Goal: Find contact information: Find contact information

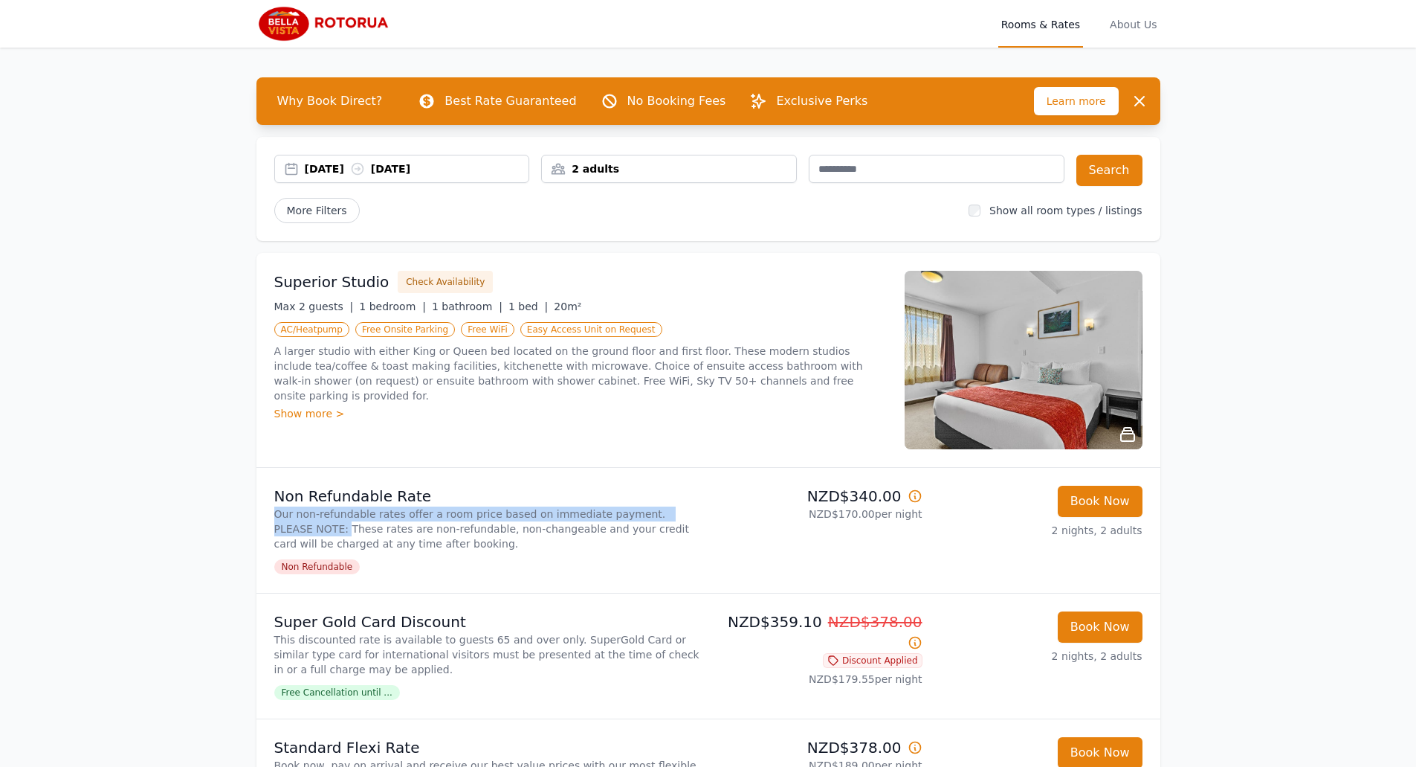
drag, startPoint x: 257, startPoint y: 539, endPoint x: 277, endPoint y: 572, distance: 38.0
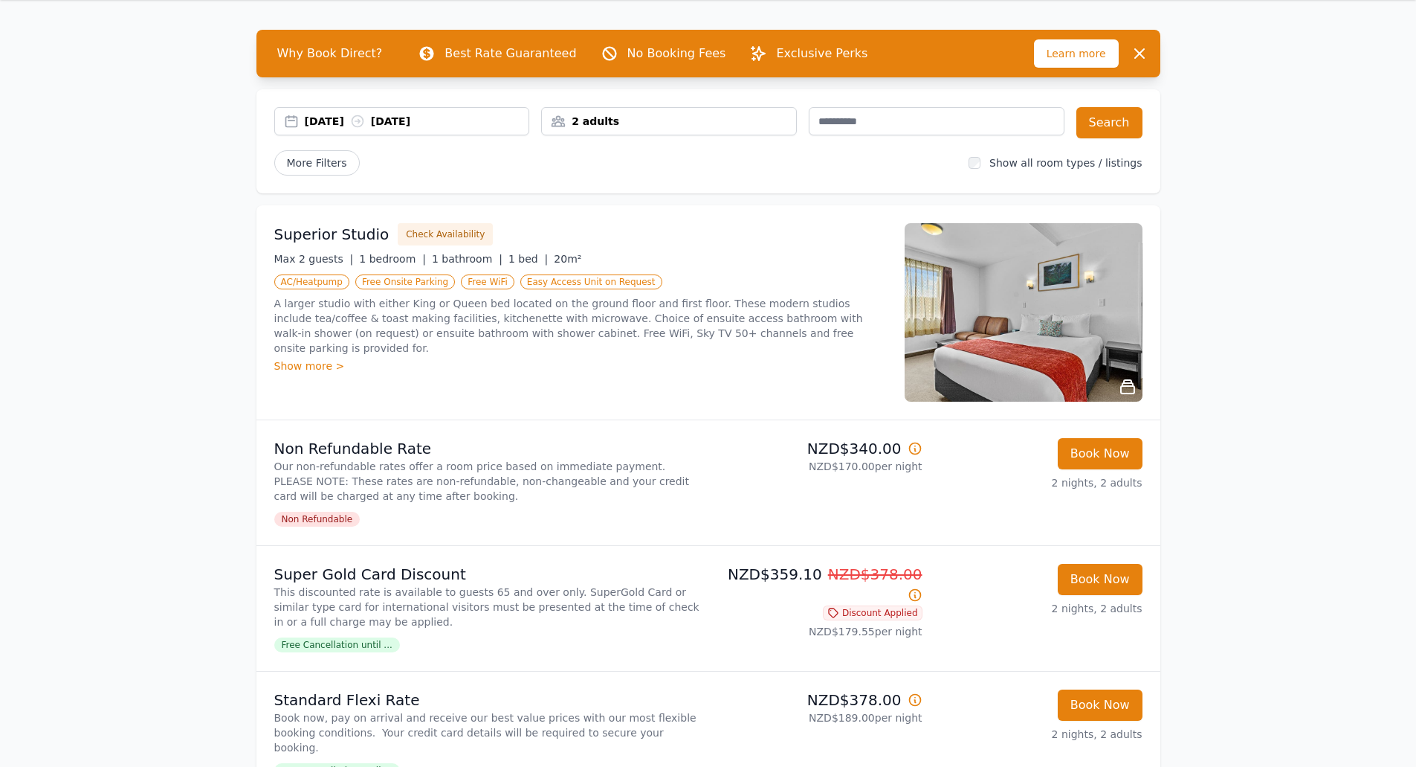
scroll to position [74, 0]
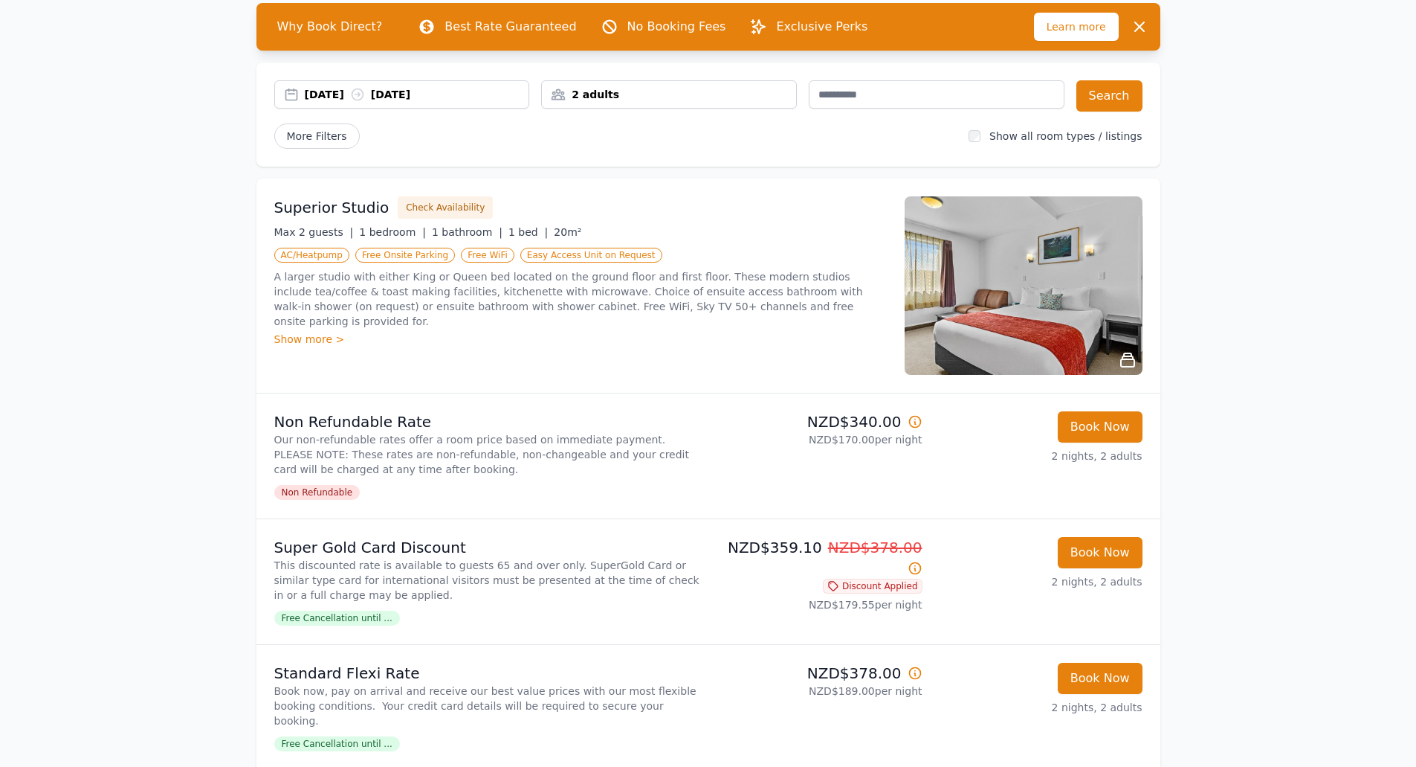
click at [607, 91] on div "2 adults" at bounding box center [669, 94] width 254 height 15
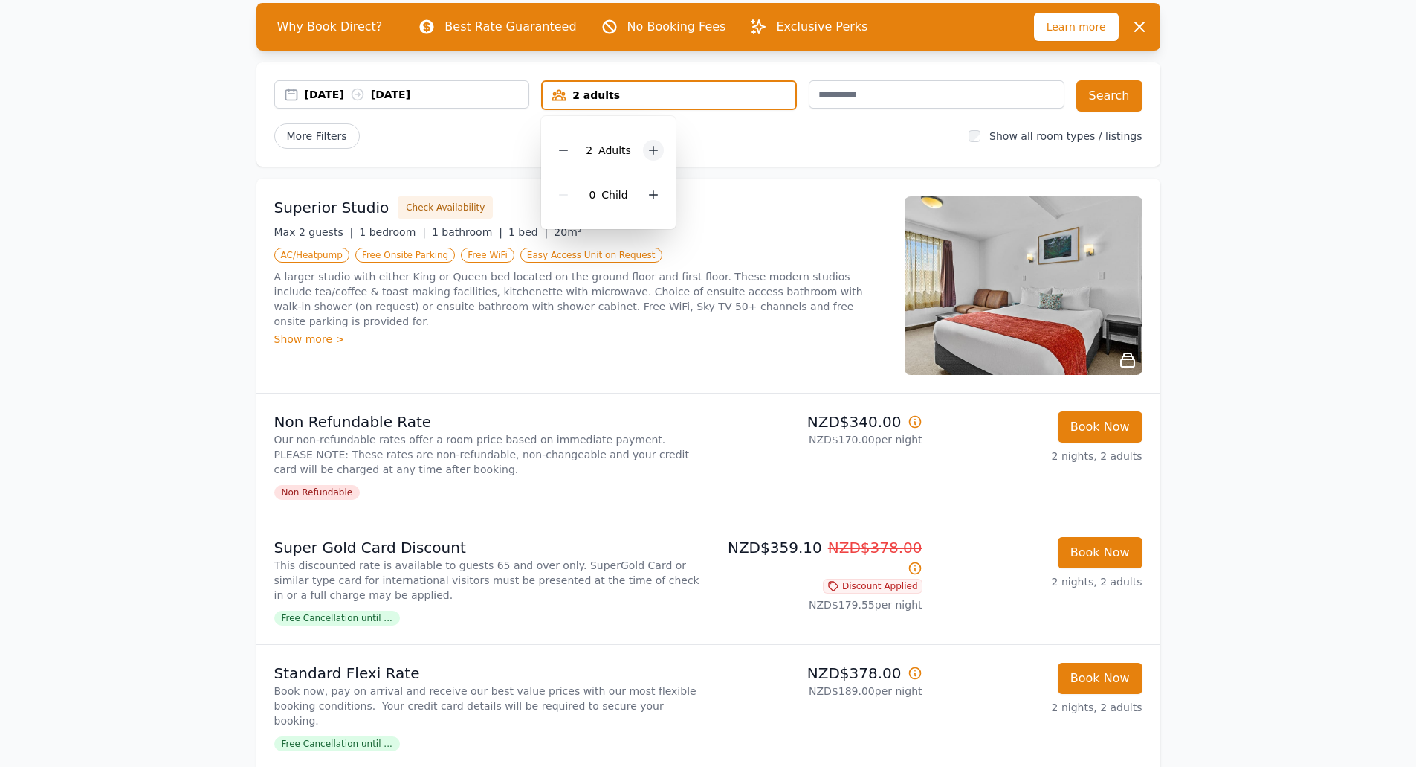
click at [644, 145] on div at bounding box center [653, 150] width 21 height 21
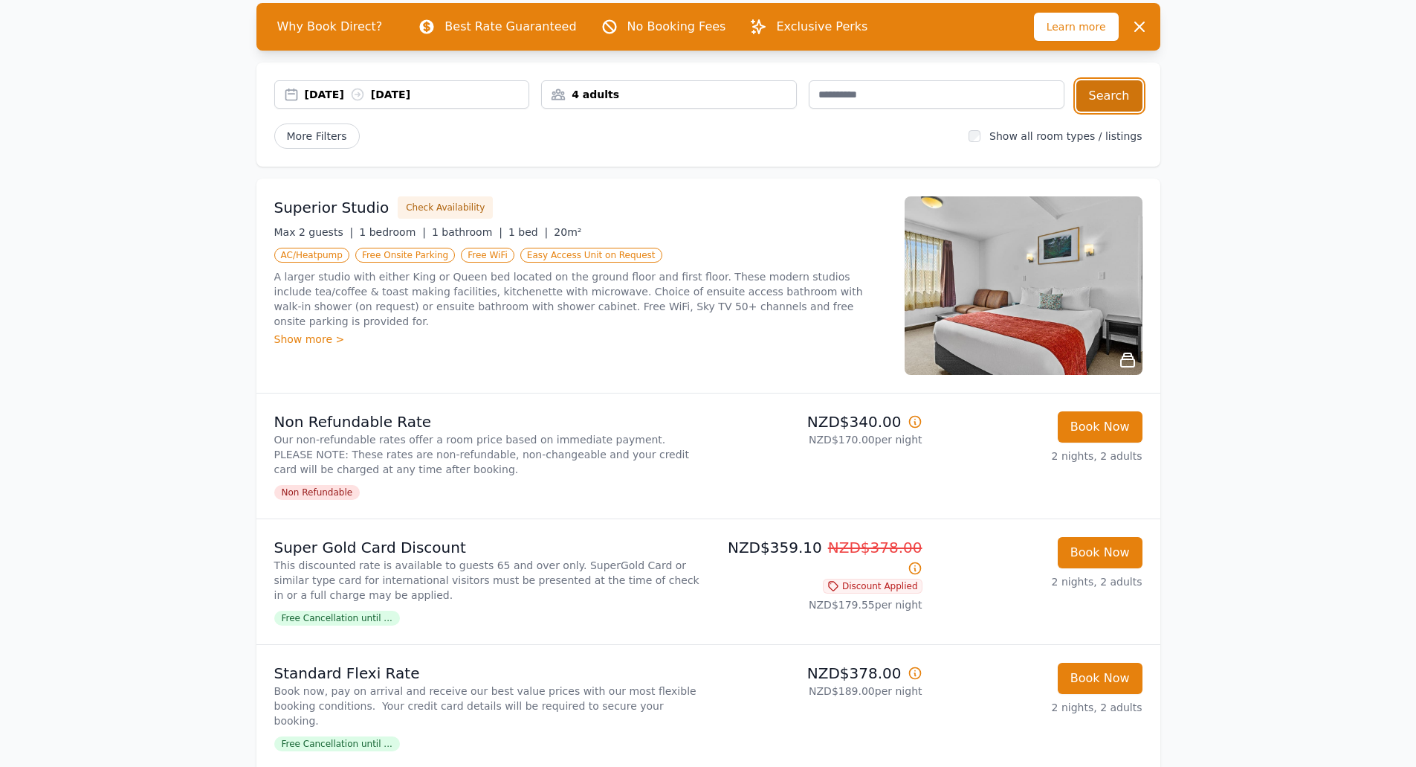
click at [1112, 103] on button "Search" at bounding box center [1110, 95] width 66 height 31
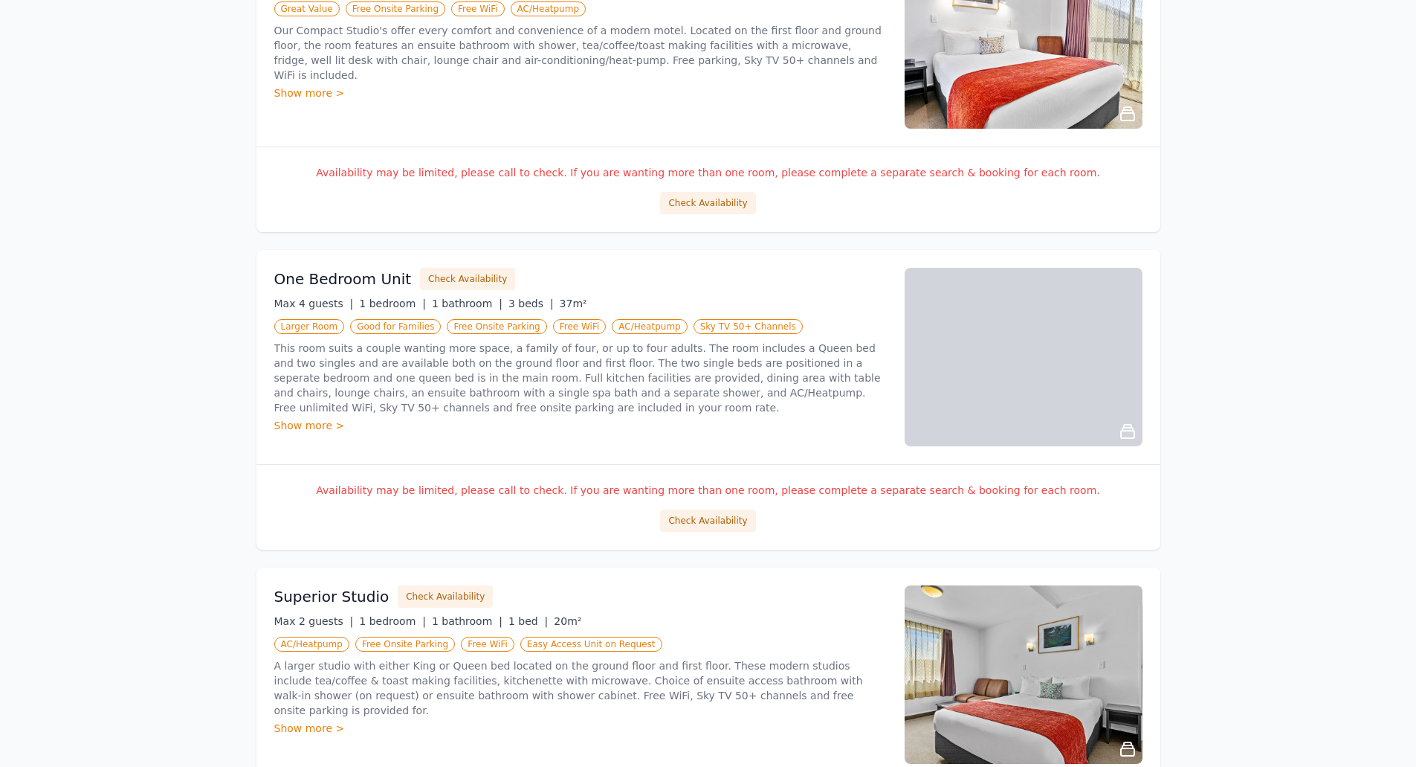
scroll to position [372, 0]
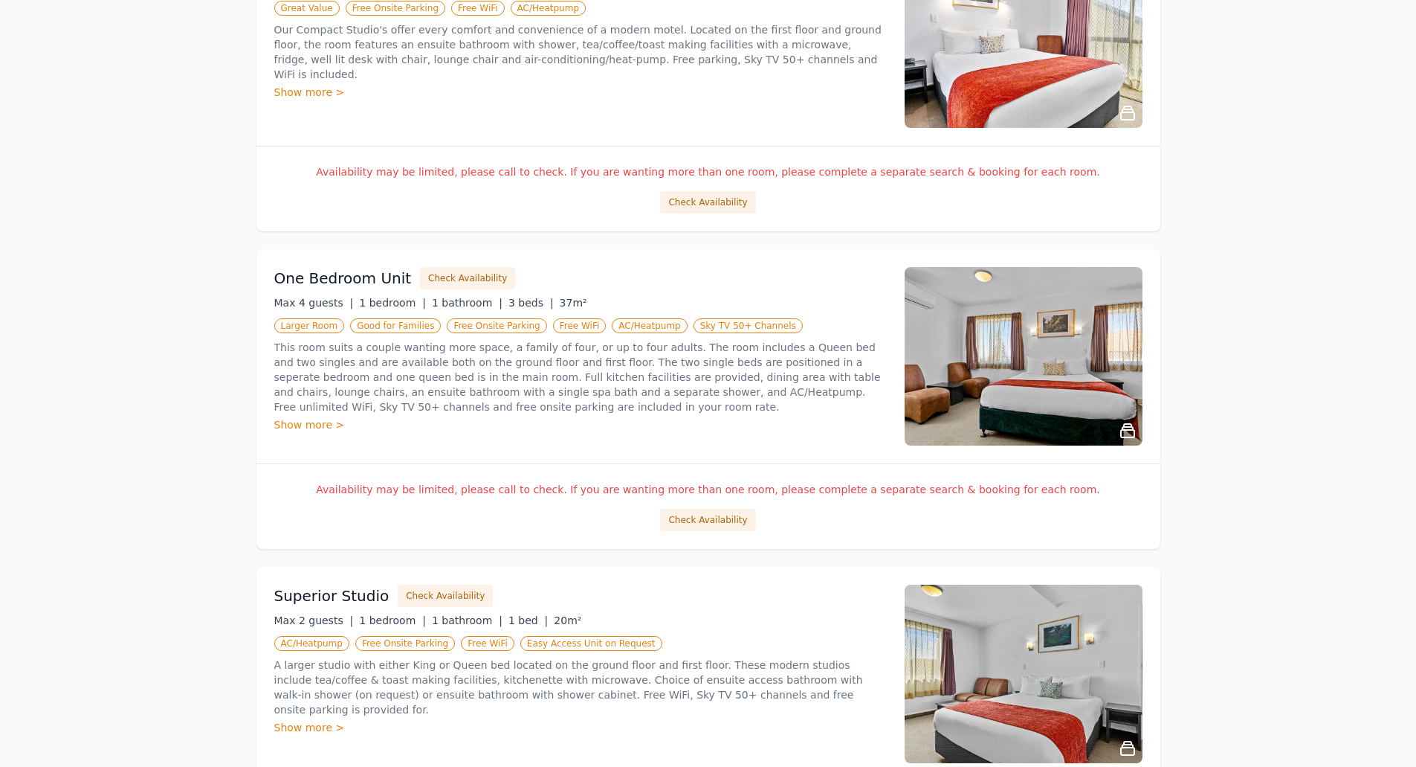
click at [925, 358] on img at bounding box center [1024, 356] width 238 height 178
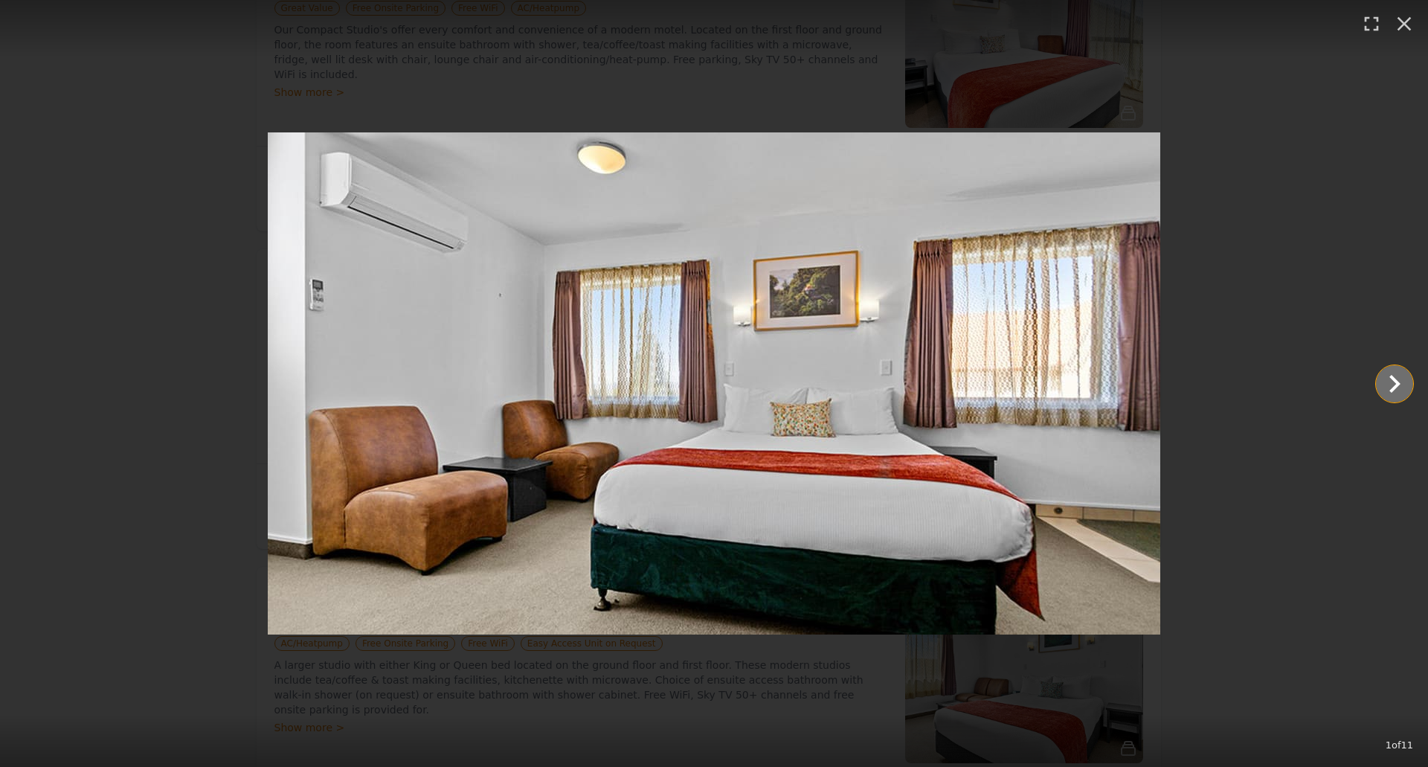
click at [1396, 385] on icon "Show slide 2 of 11" at bounding box center [1394, 384] width 11 height 18
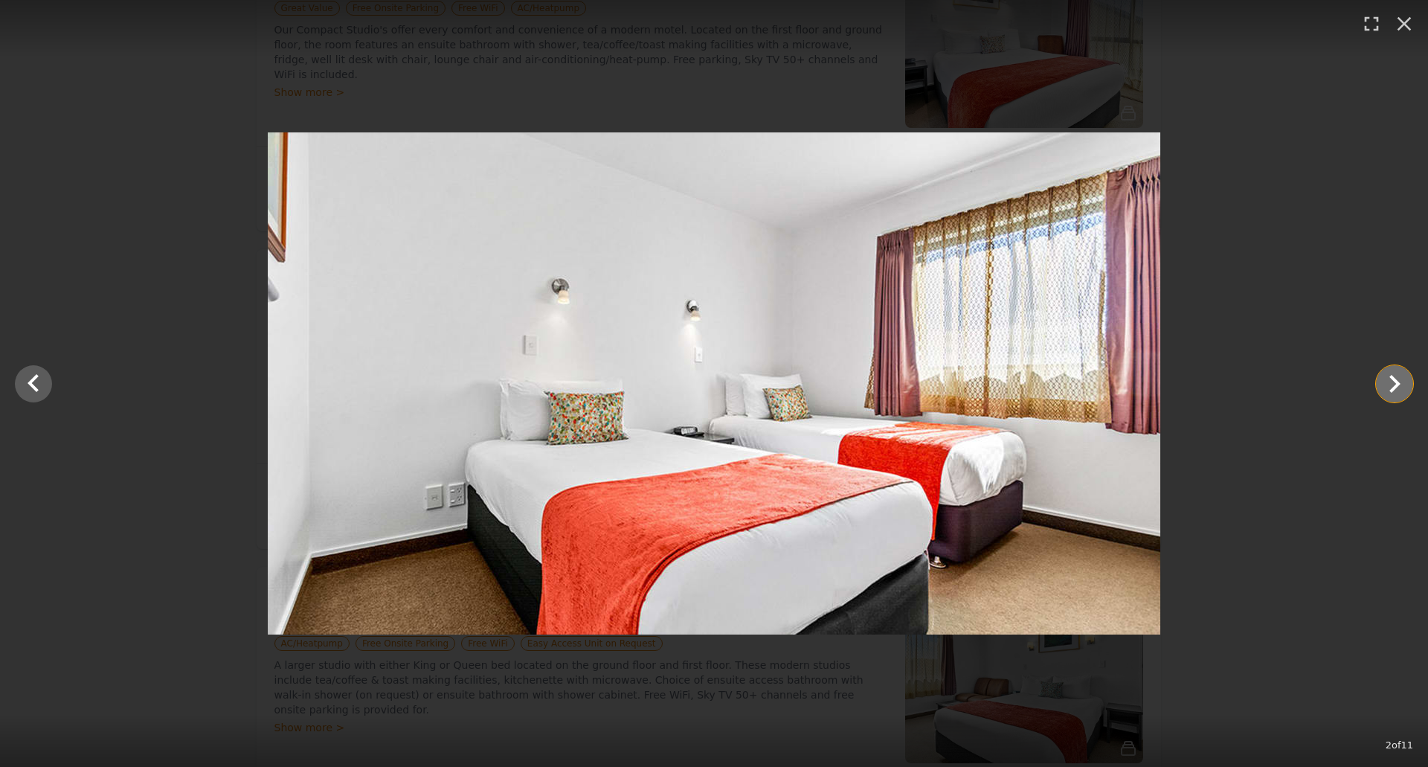
click at [1396, 385] on icon "Show slide 3 of 11" at bounding box center [1394, 384] width 11 height 18
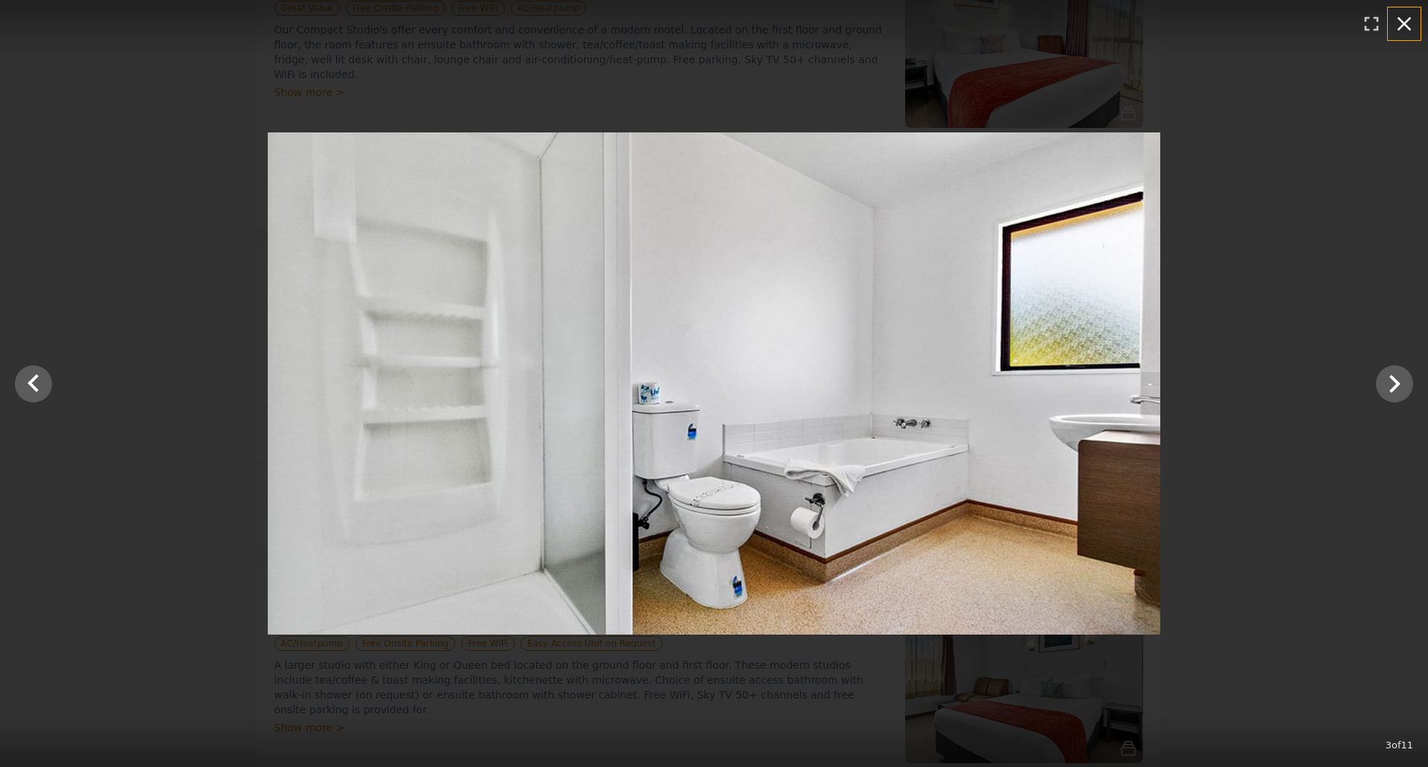
click at [1399, 22] on icon "button" at bounding box center [1404, 24] width 24 height 24
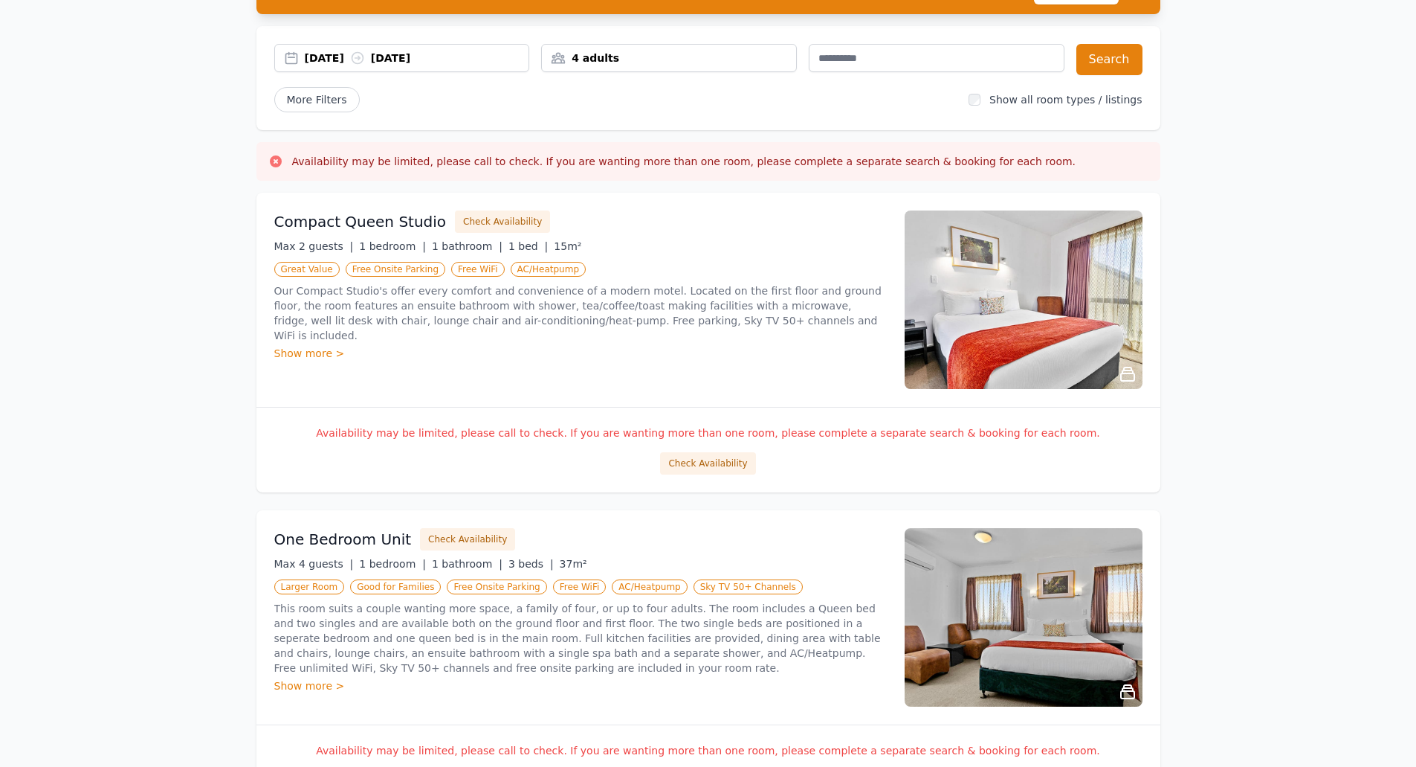
scroll to position [0, 0]
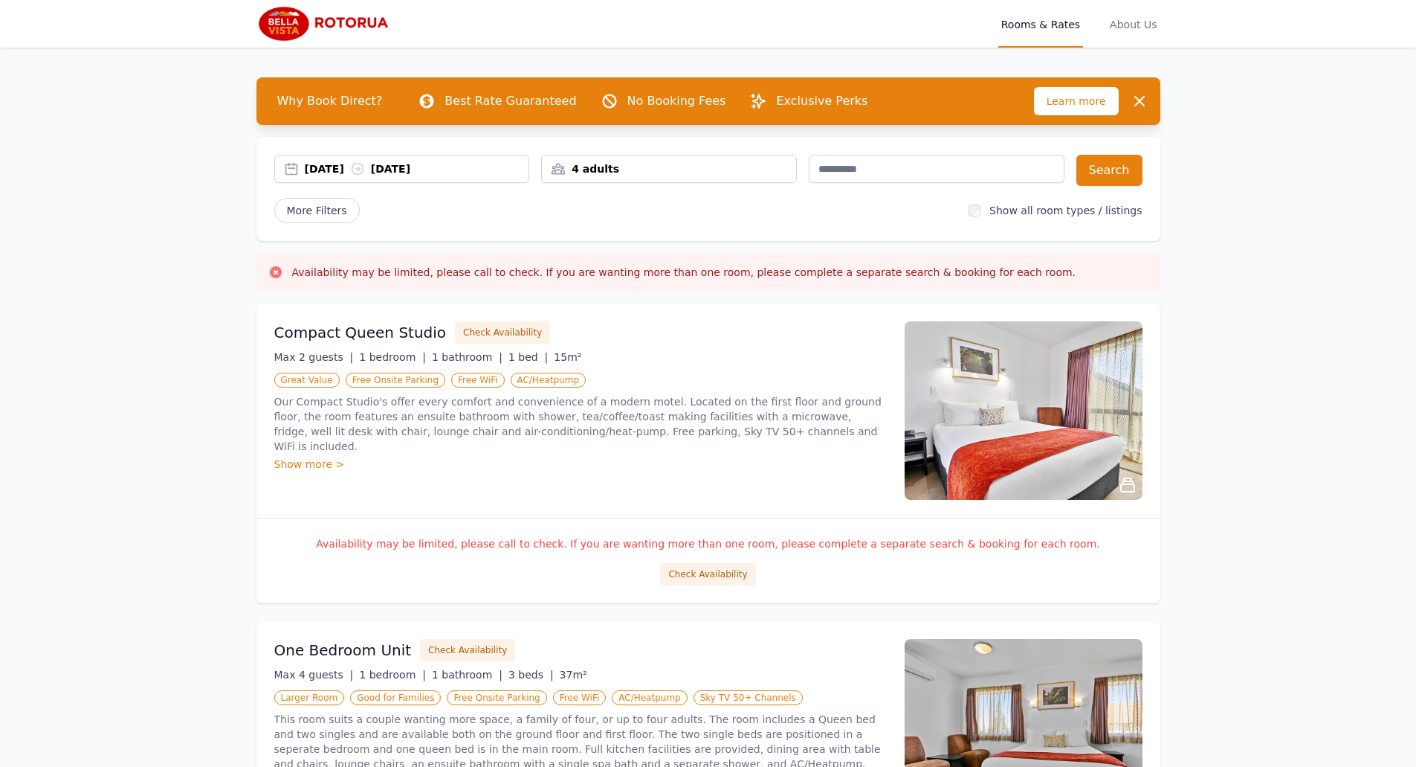
click at [1057, 23] on span "Rooms & Rates" at bounding box center [1041, 24] width 85 height 48
click at [1133, 22] on span "About Us" at bounding box center [1133, 24] width 53 height 48
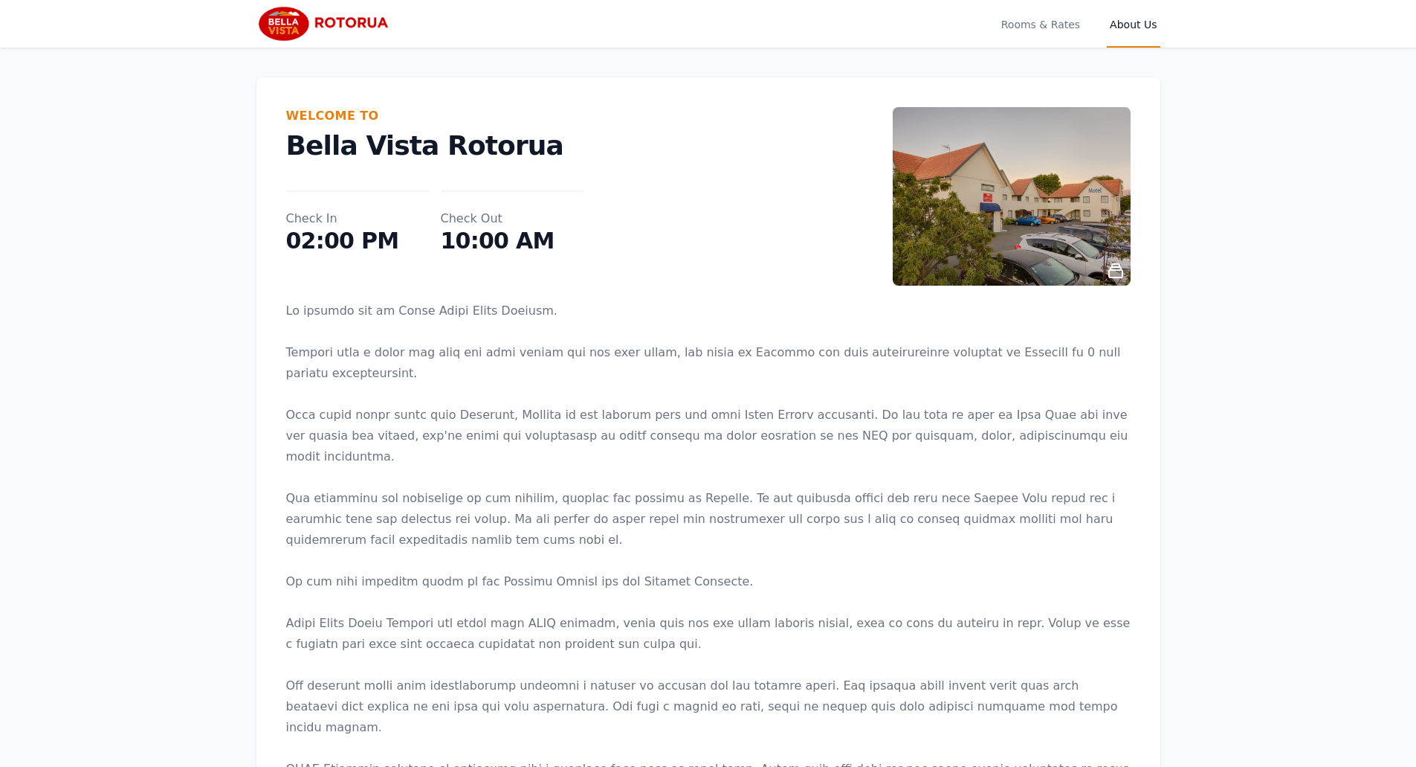
click at [1056, 17] on span "Rooms & Rates" at bounding box center [1041, 24] width 85 height 48
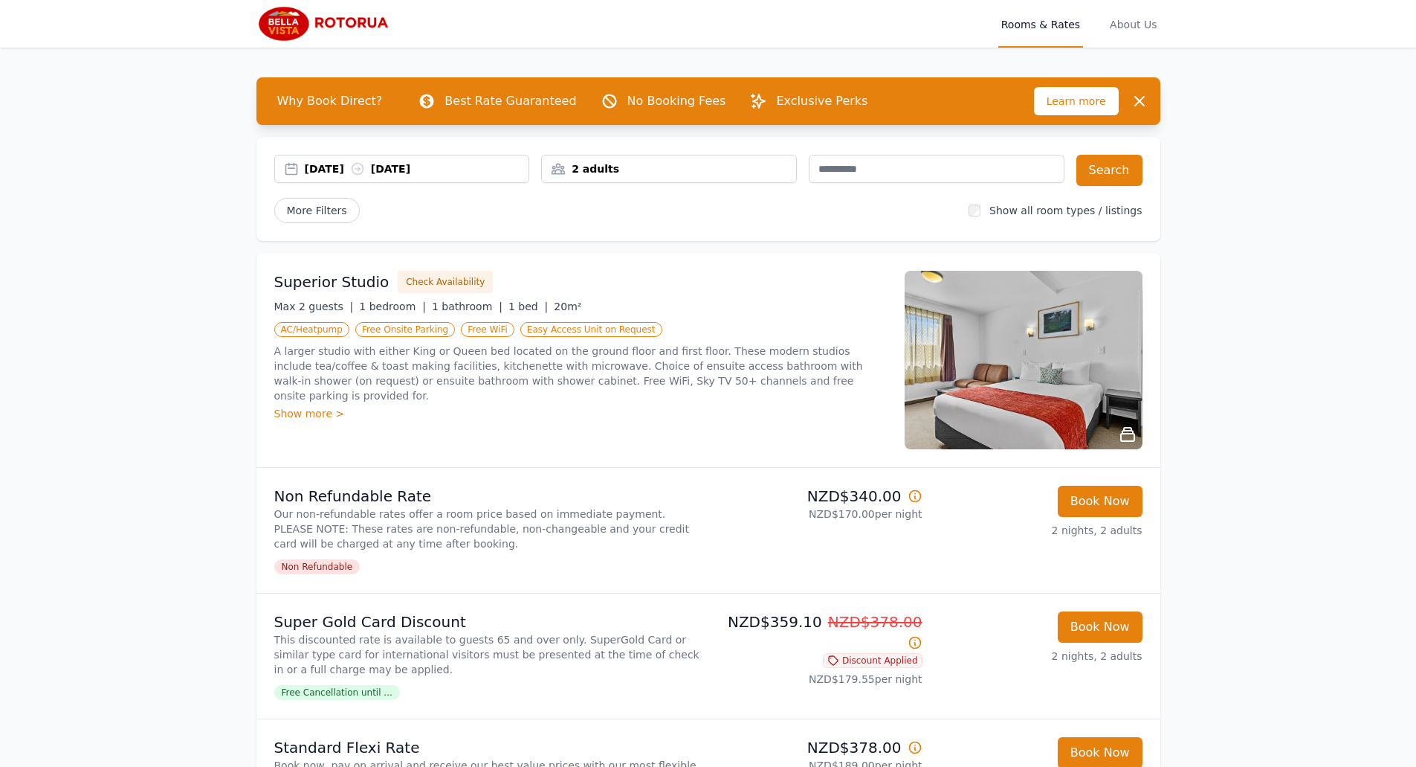
click at [735, 161] on div "2 adults" at bounding box center [669, 168] width 254 height 15
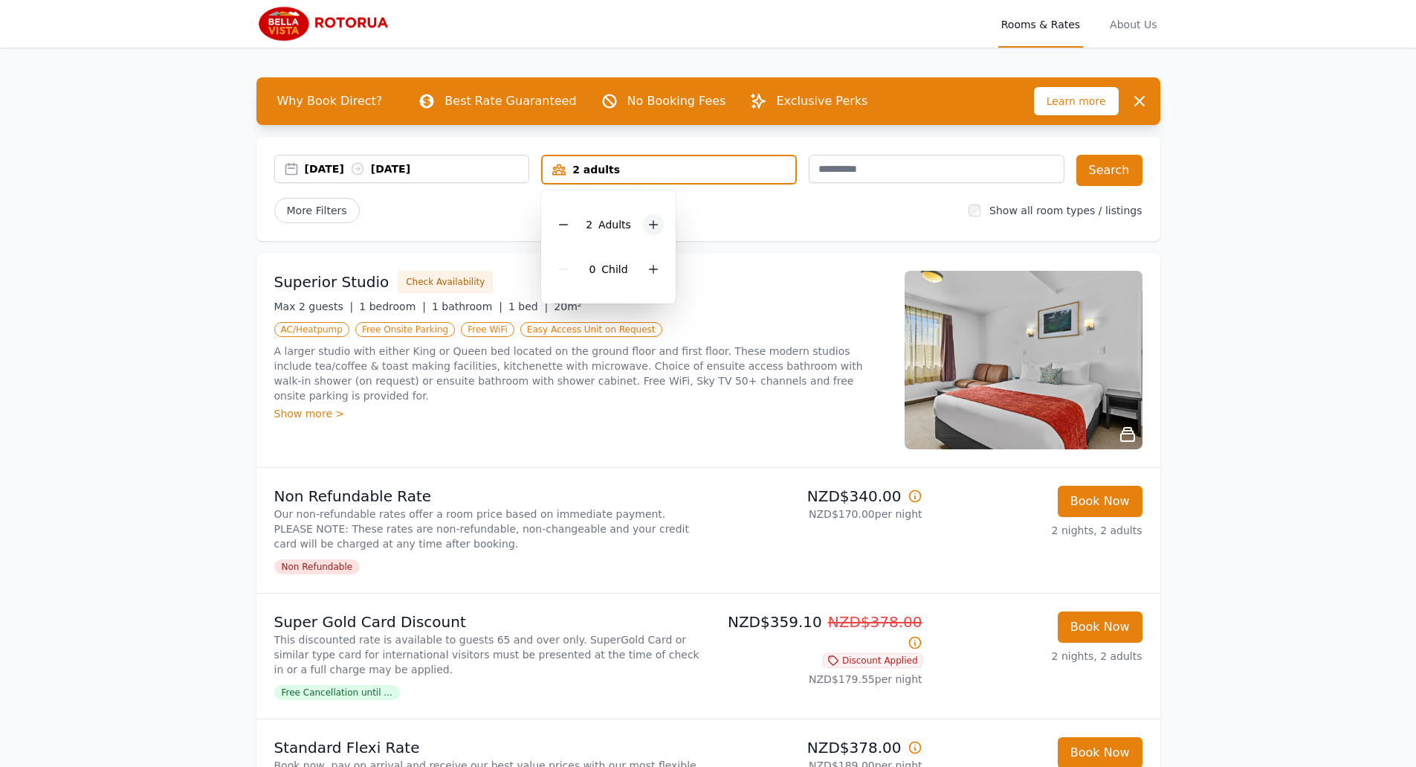
click at [648, 222] on div at bounding box center [653, 224] width 21 height 21
click at [648, 222] on icon at bounding box center [654, 225] width 12 height 12
click at [567, 225] on icon at bounding box center [564, 225] width 12 height 12
click at [567, 225] on icon at bounding box center [564, 225] width 8 height 0
click at [655, 267] on icon at bounding box center [654, 269] width 12 height 12
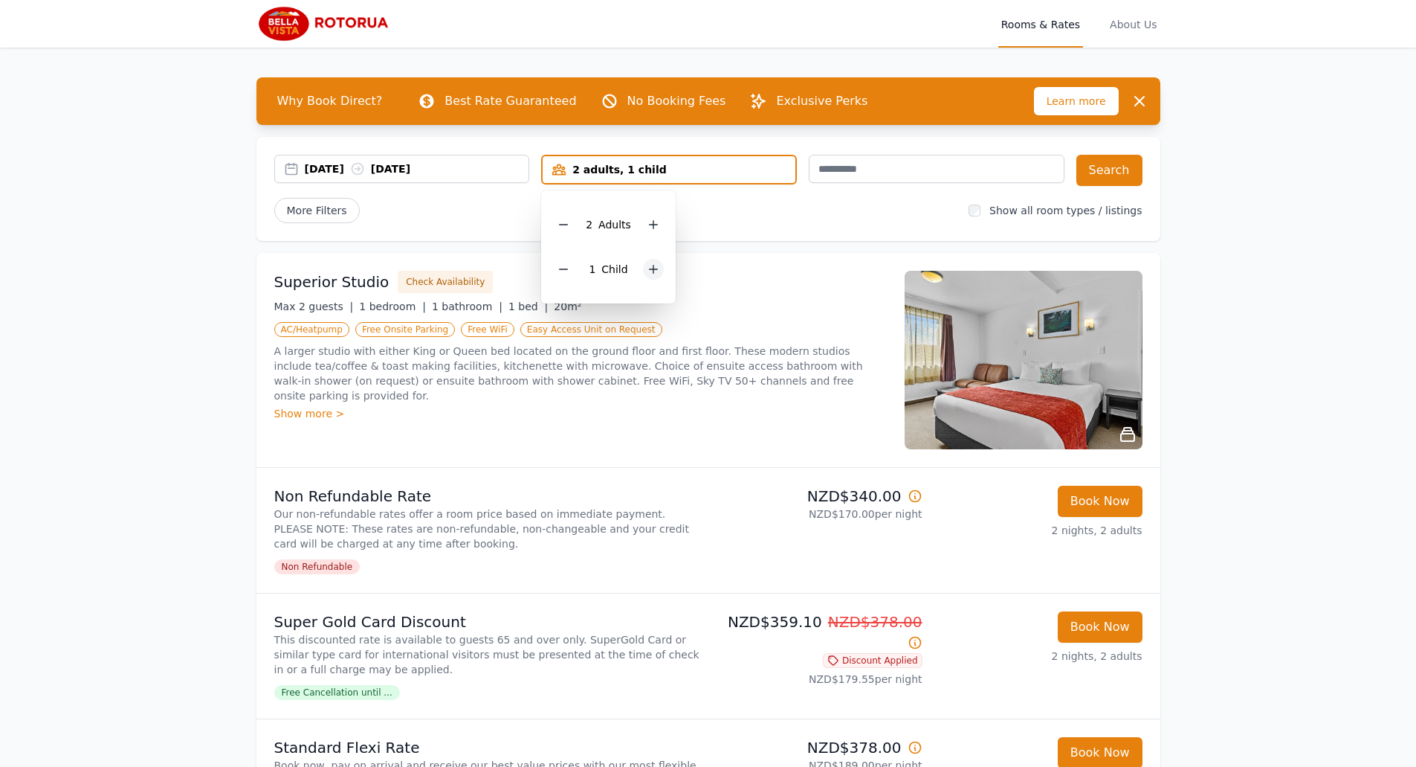
click at [655, 267] on icon at bounding box center [654, 269] width 12 height 12
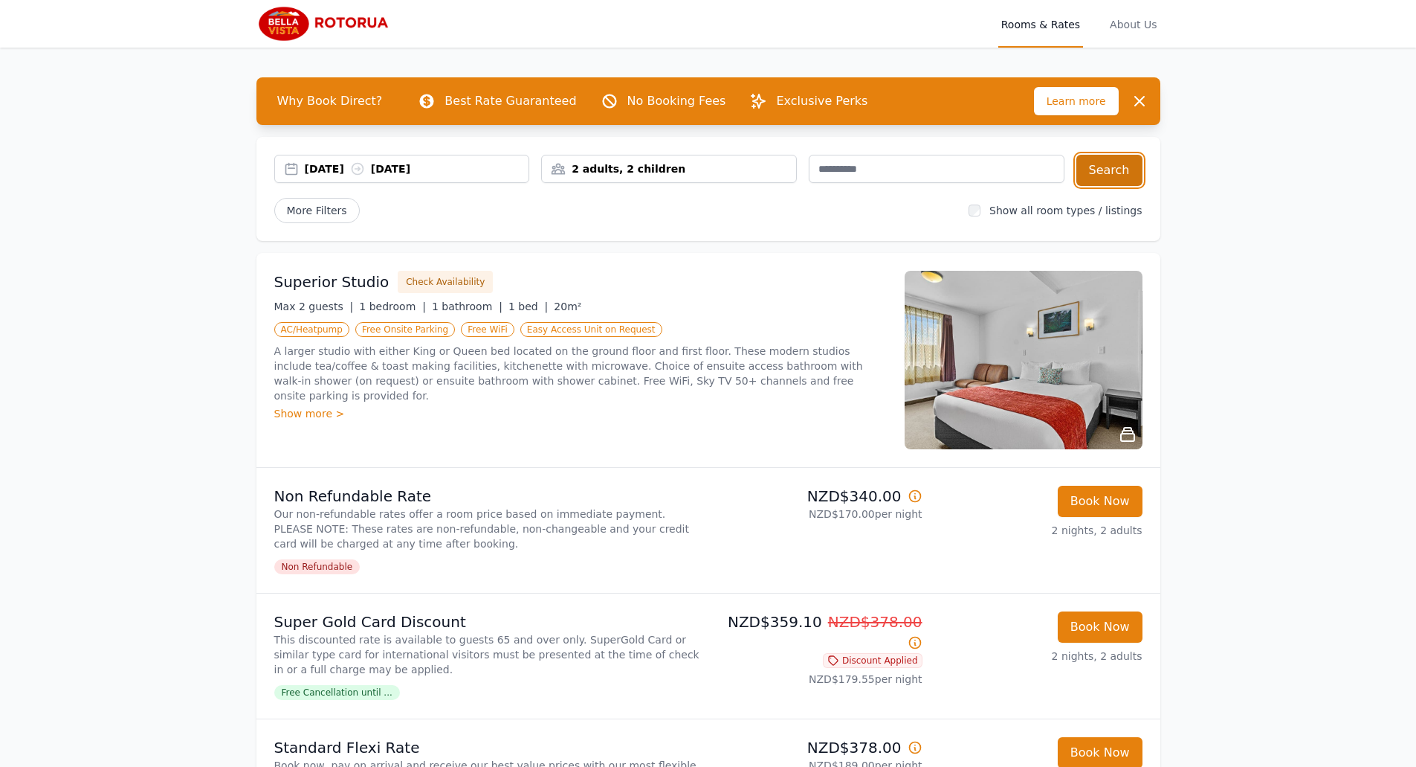
click at [1121, 173] on button "Search" at bounding box center [1110, 170] width 66 height 31
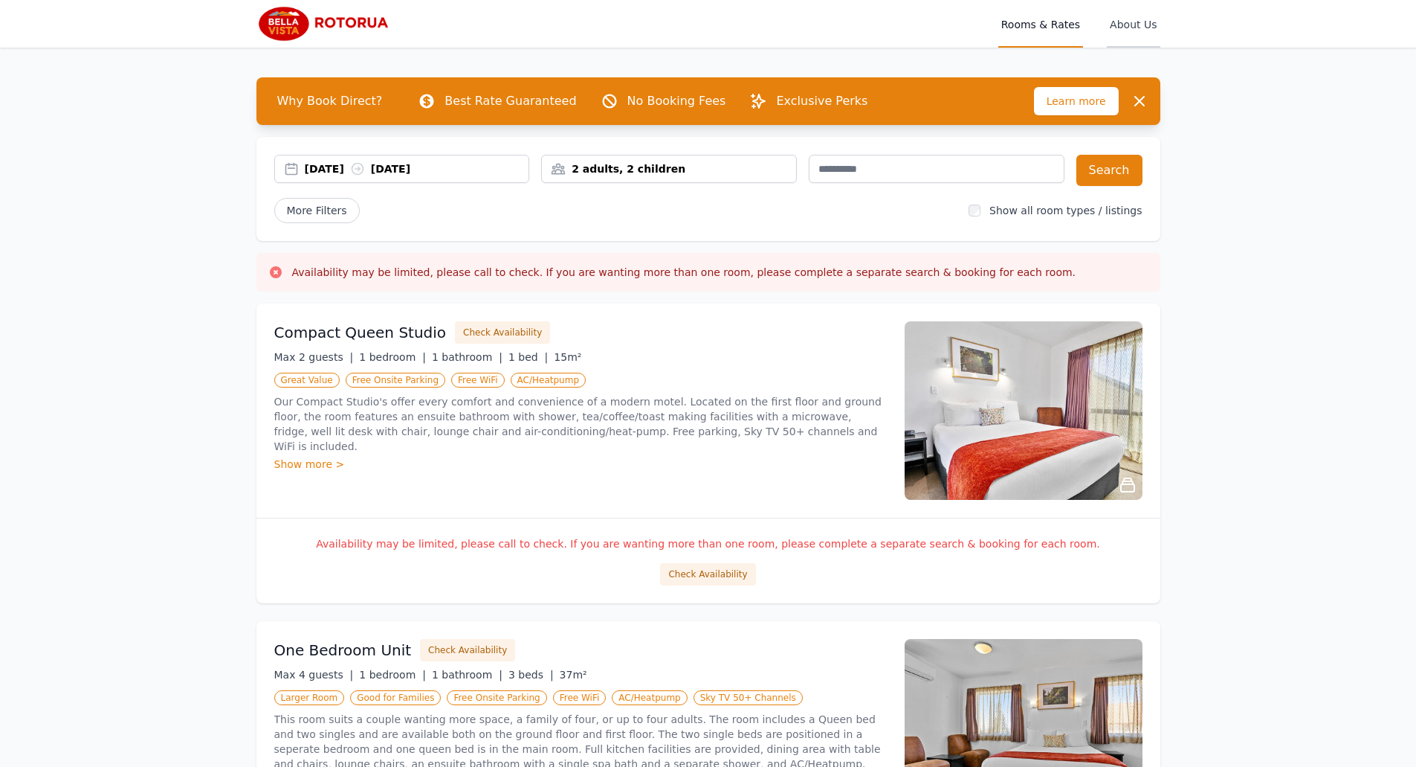
click at [1151, 23] on span "About Us" at bounding box center [1133, 24] width 53 height 48
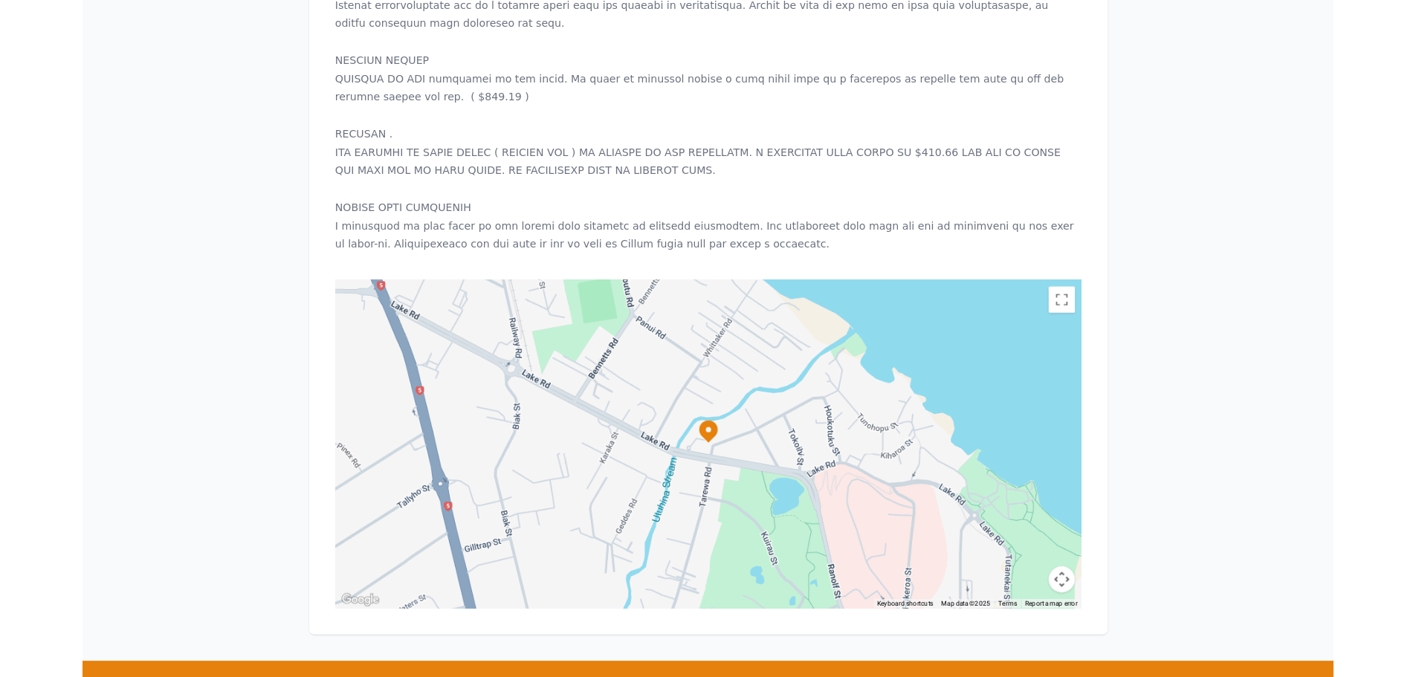
scroll to position [1538, 0]
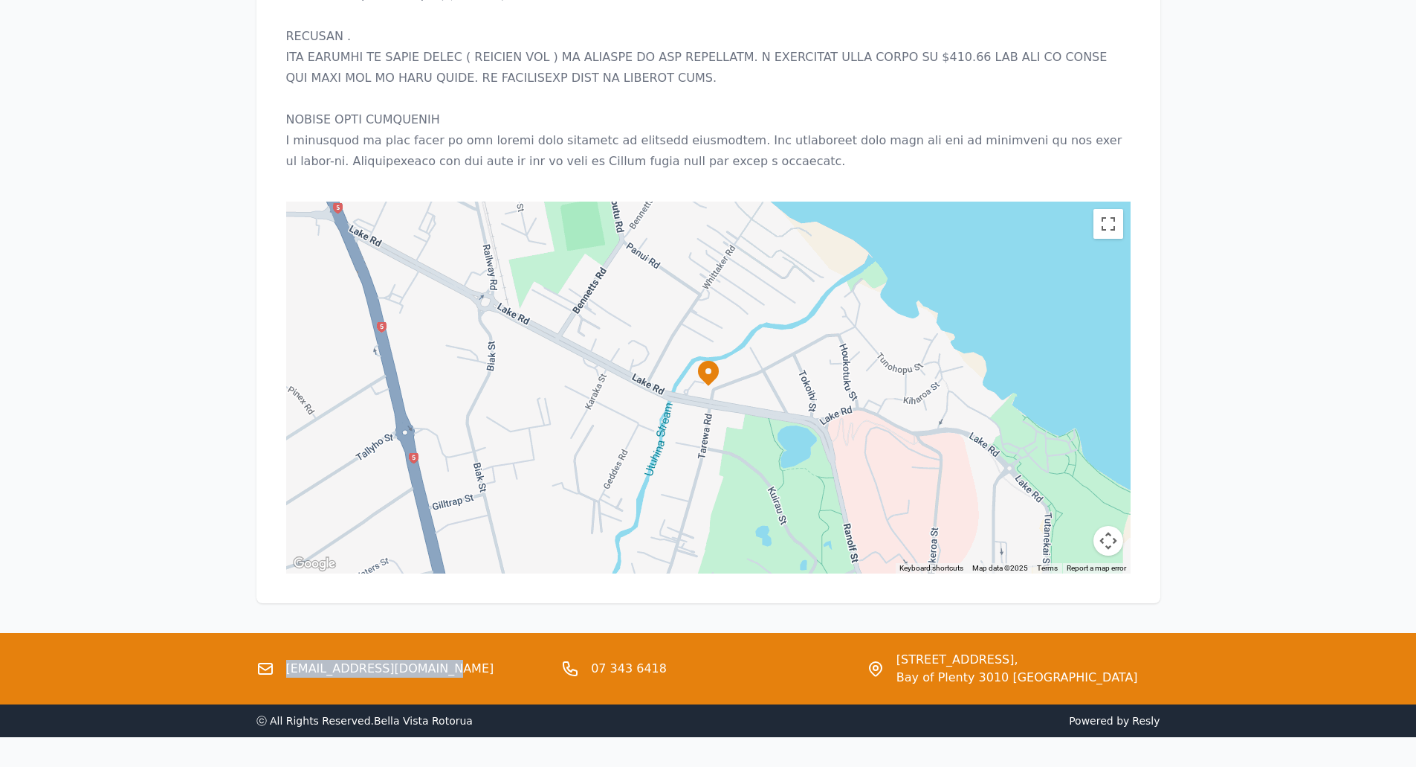
drag, startPoint x: 371, startPoint y: 629, endPoint x: 287, endPoint y: 625, distance: 84.1
click at [287, 651] on div "[EMAIL_ADDRESS][DOMAIN_NAME]" at bounding box center [404, 669] width 294 height 36
copy link "[EMAIL_ADDRESS][DOMAIN_NAME]"
